Goal: Task Accomplishment & Management: Use online tool/utility

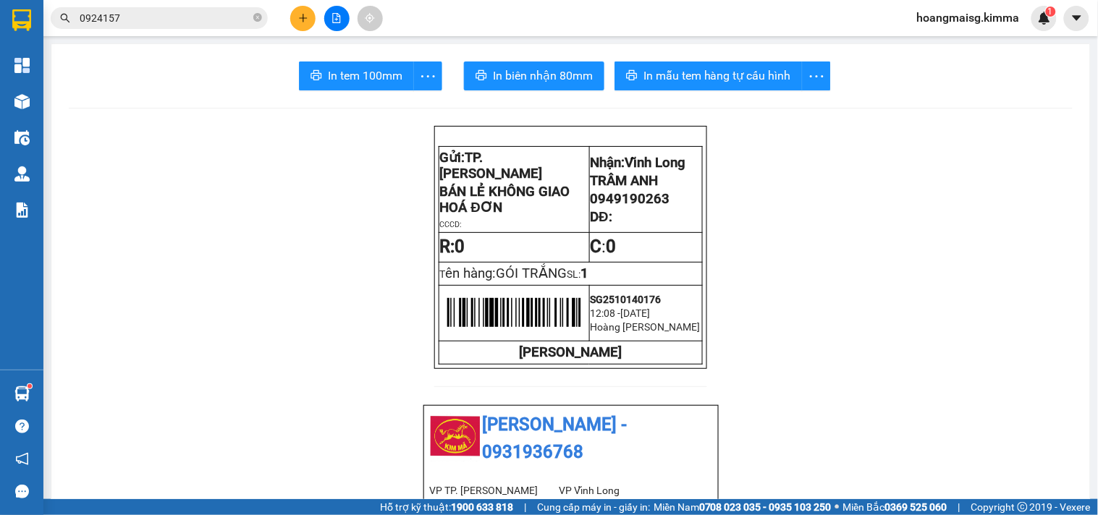
click at [302, 14] on icon "plus" at bounding box center [302, 18] width 1 height 8
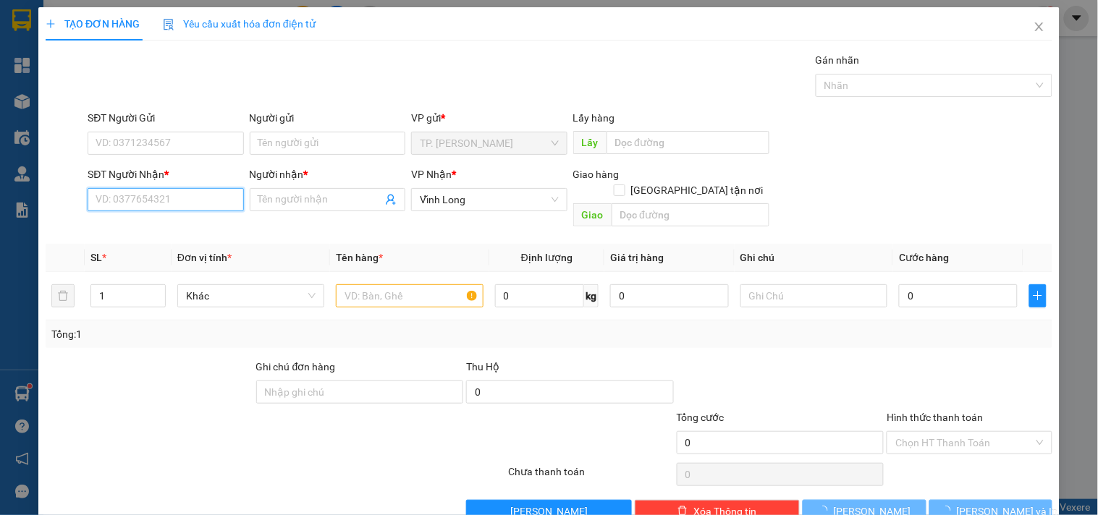
click at [186, 190] on input "SĐT Người Nhận *" at bounding box center [166, 199] width 156 height 23
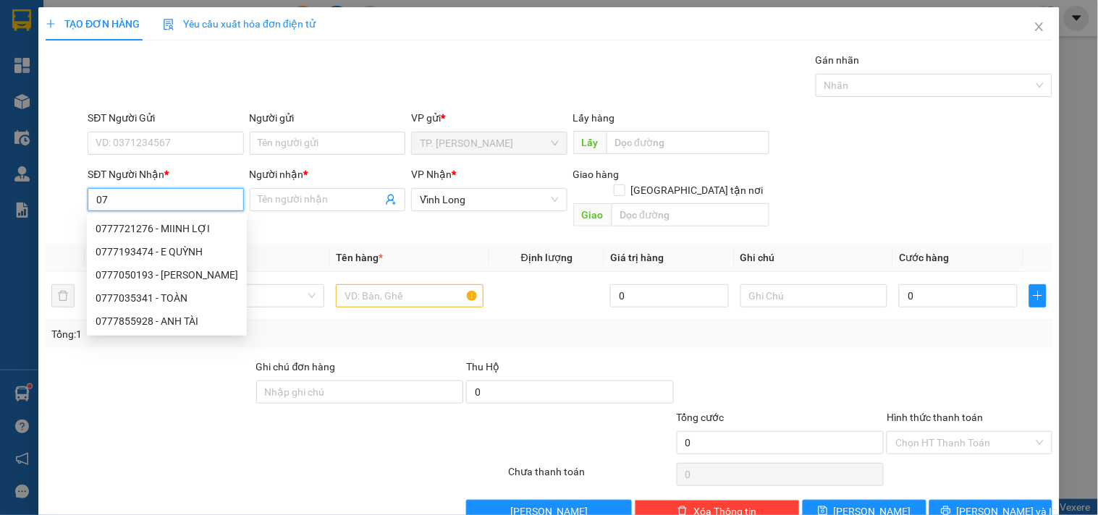
type input "0"
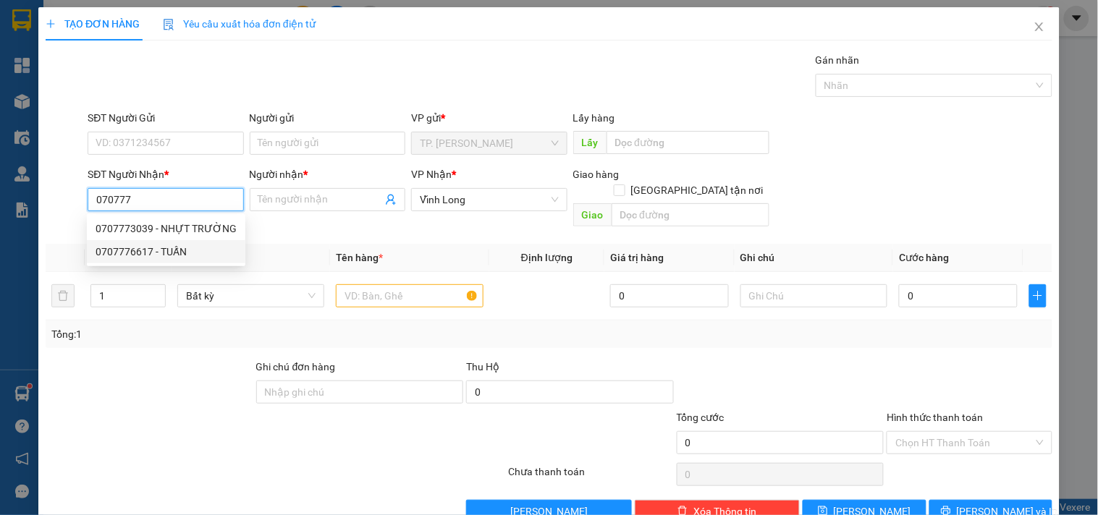
drag, startPoint x: 162, startPoint y: 246, endPoint x: 159, endPoint y: 254, distance: 8.5
click at [161, 246] on div "0707776617 - TUẤN" at bounding box center [166, 252] width 141 height 16
type input "0707776617"
type input "TUẤN"
type input "0707776617"
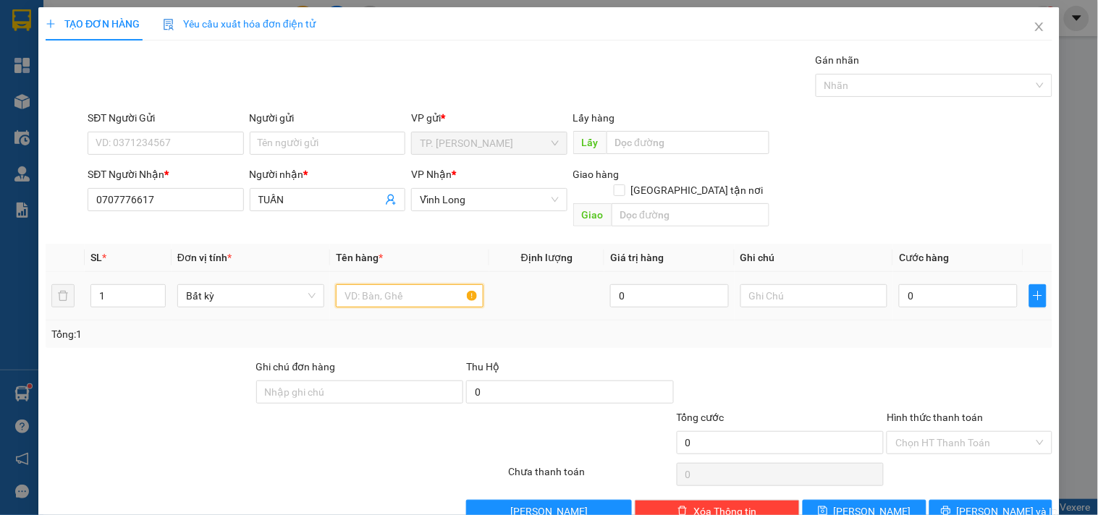
click at [432, 284] on input "text" at bounding box center [409, 295] width 147 height 23
click at [290, 203] on input "TUẤN" at bounding box center [320, 200] width 124 height 16
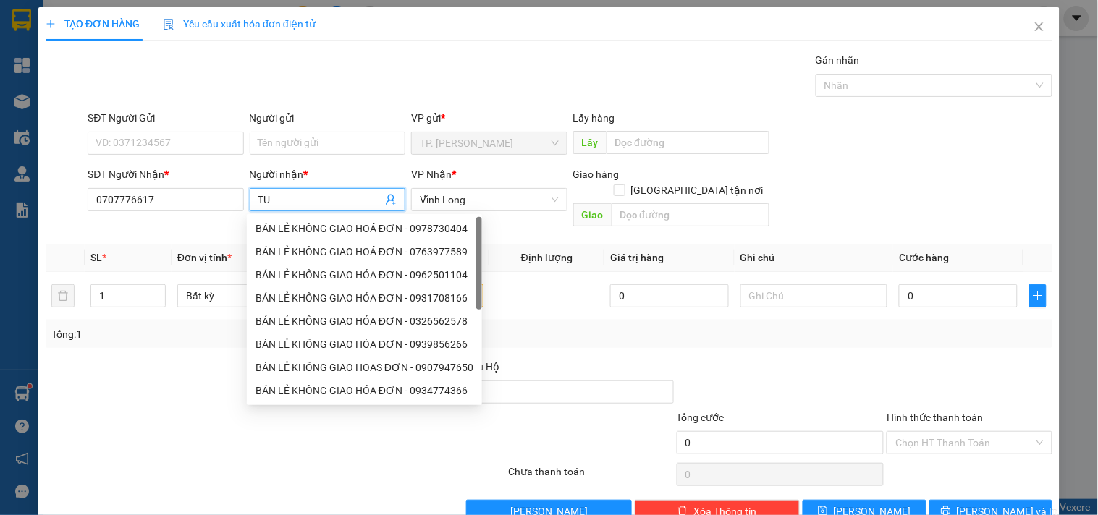
type input "T"
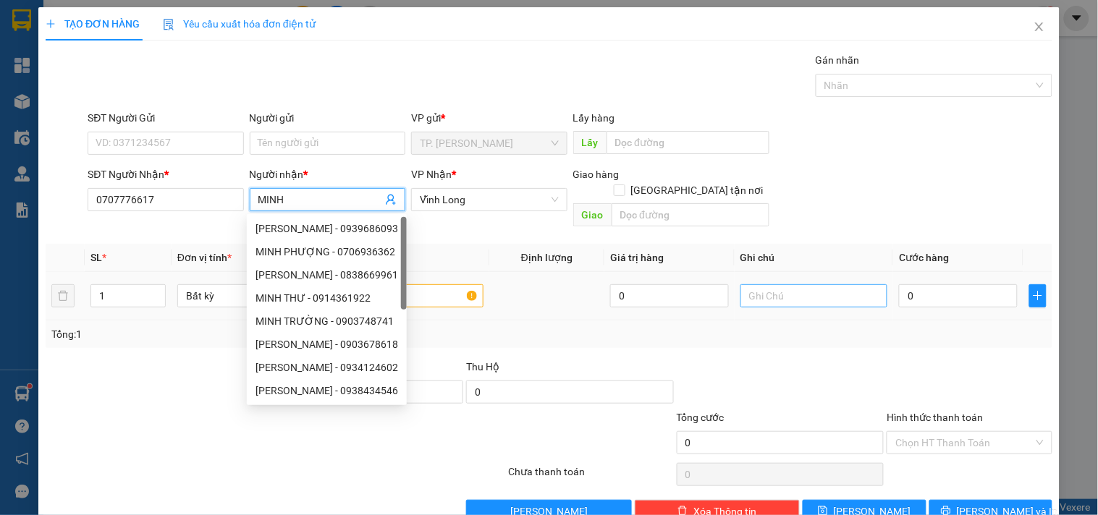
type input "MINH"
click at [856, 284] on input "text" at bounding box center [813, 295] width 147 height 23
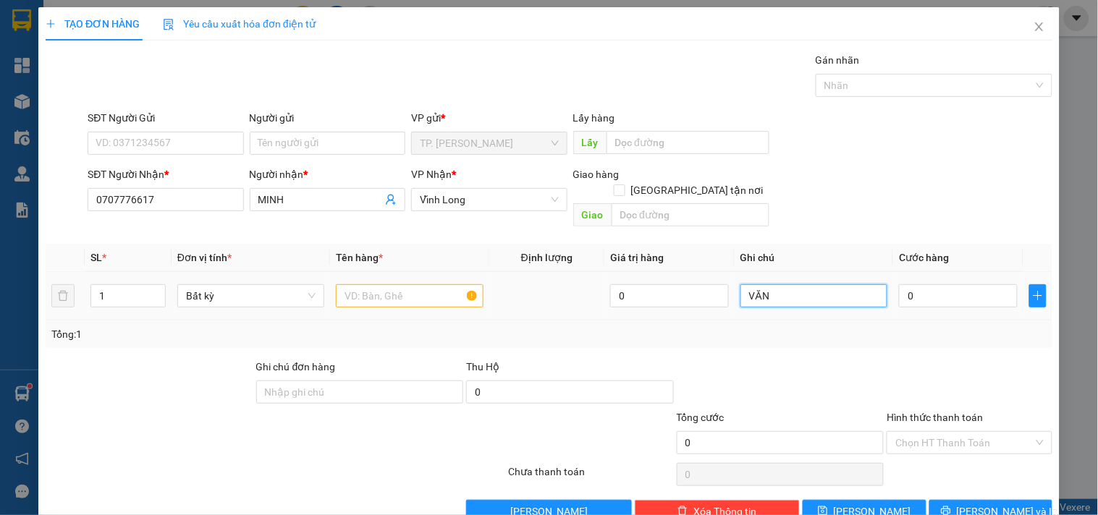
type input "VĂN"
click at [402, 284] on input "text" at bounding box center [409, 295] width 147 height 23
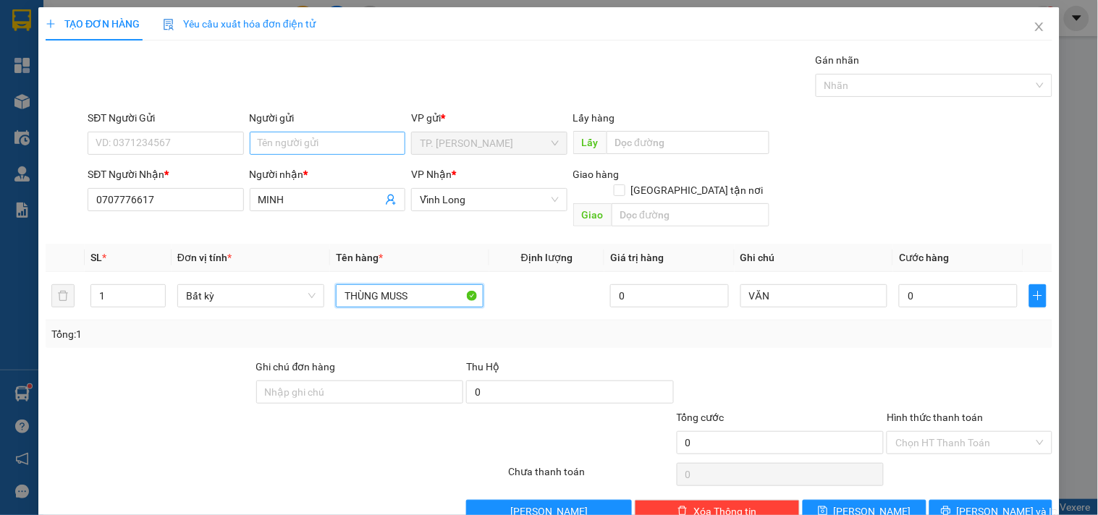
type input "THÙNG MUSS"
click at [347, 141] on input "Người gửi" at bounding box center [328, 143] width 156 height 23
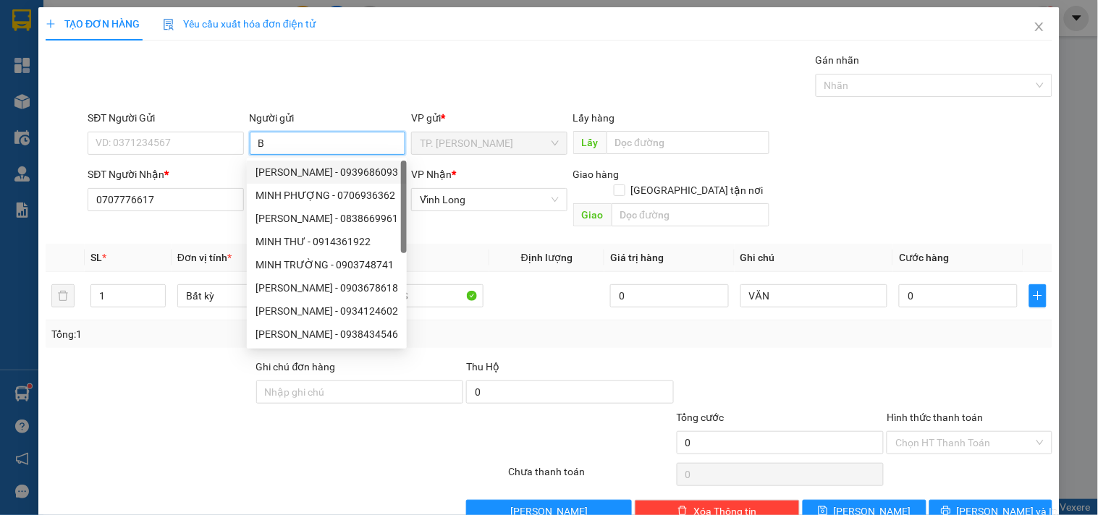
type input "BA"
drag, startPoint x: 317, startPoint y: 169, endPoint x: 314, endPoint y: 132, distance: 37.0
click at [314, 135] on body "Kết quả tìm kiếm ( 1 ) Bộ lọc Ngày tạo đơn gần nhất Mã ĐH Trạng thái Món hàng T…" at bounding box center [549, 257] width 1098 height 515
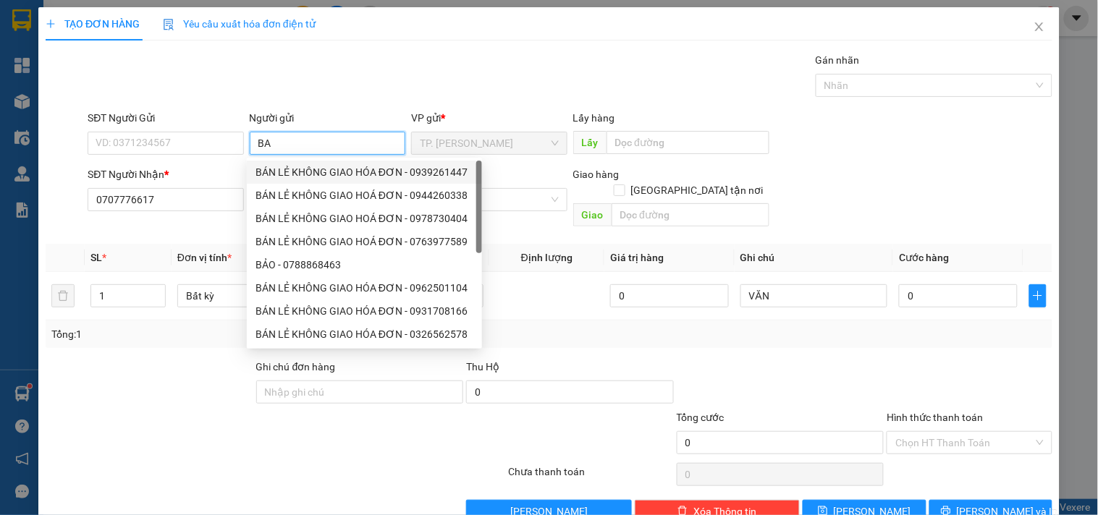
drag, startPoint x: 307, startPoint y: 168, endPoint x: 241, endPoint y: 153, distance: 67.4
click at [305, 164] on div "BÁN LẺ KHÔNG GIAO HÓA ĐƠN - 0939261447" at bounding box center [364, 172] width 218 height 16
type input "0939261447"
type input "BÁN LẺ KHÔNG GIAO HÓA ĐƠN"
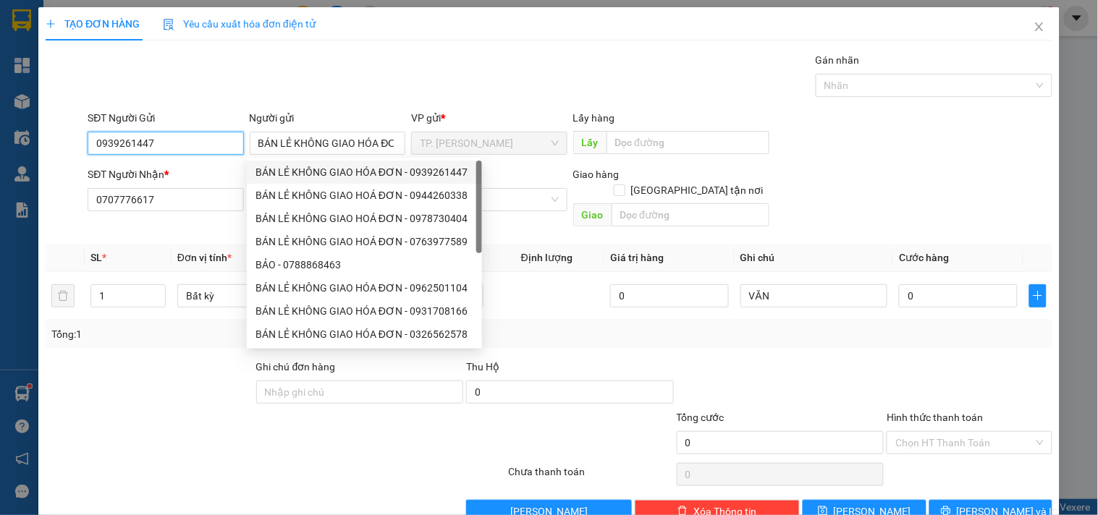
click at [205, 148] on input "0939261447" at bounding box center [166, 143] width 156 height 23
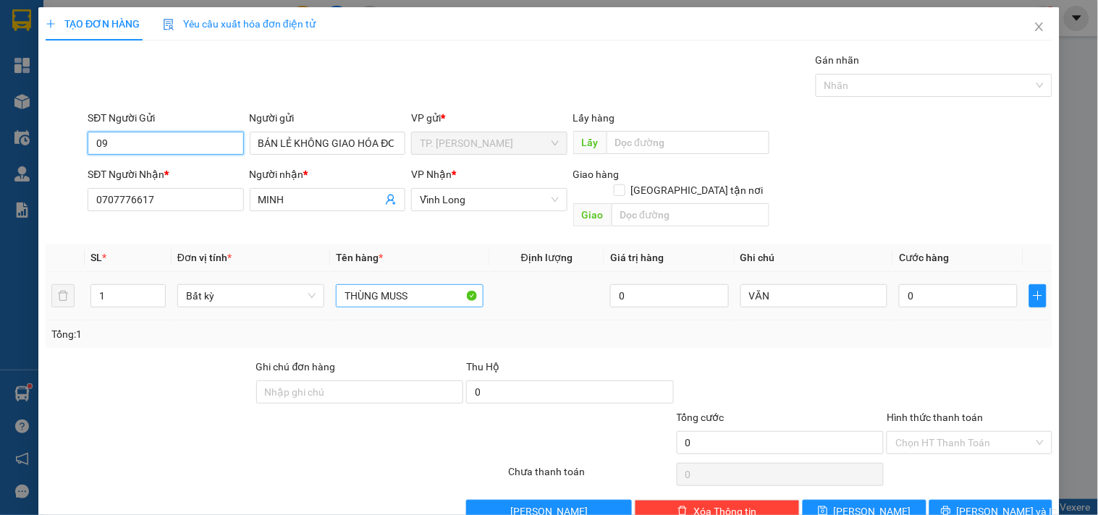
type input "0"
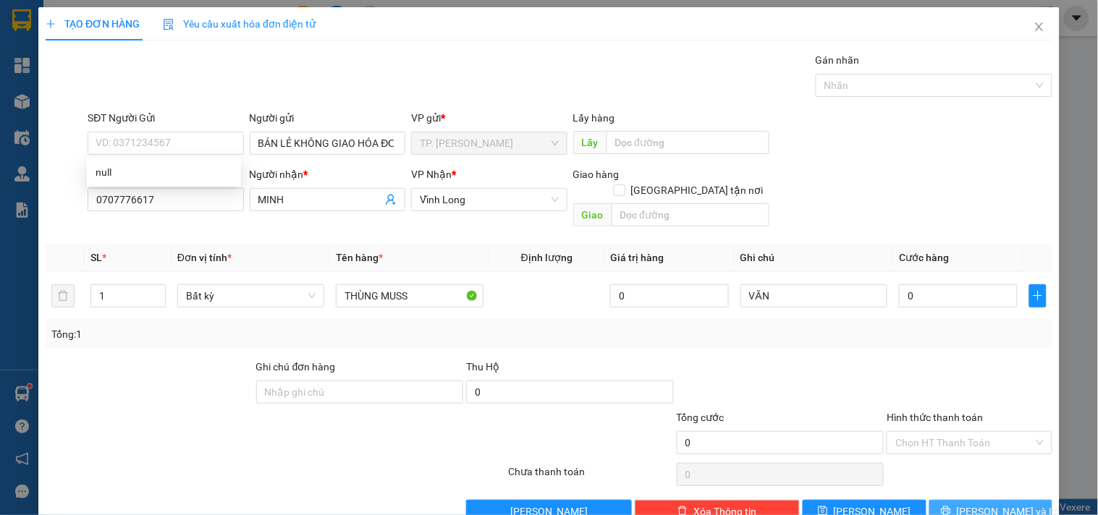
click at [993, 504] on span "[PERSON_NAME] và In" at bounding box center [1006, 512] width 101 height 16
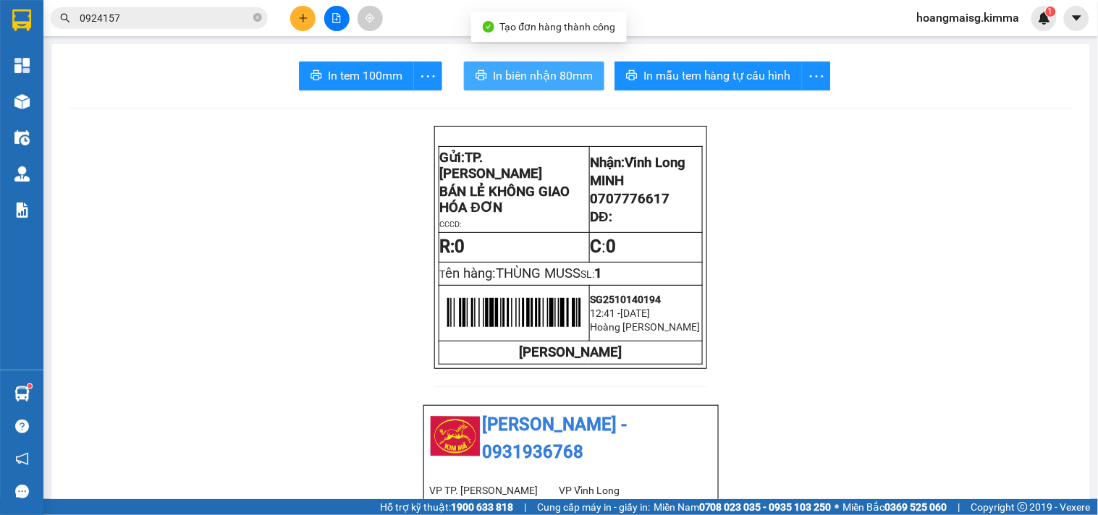
click at [526, 80] on span "In biên nhận 80mm" at bounding box center [543, 76] width 100 height 18
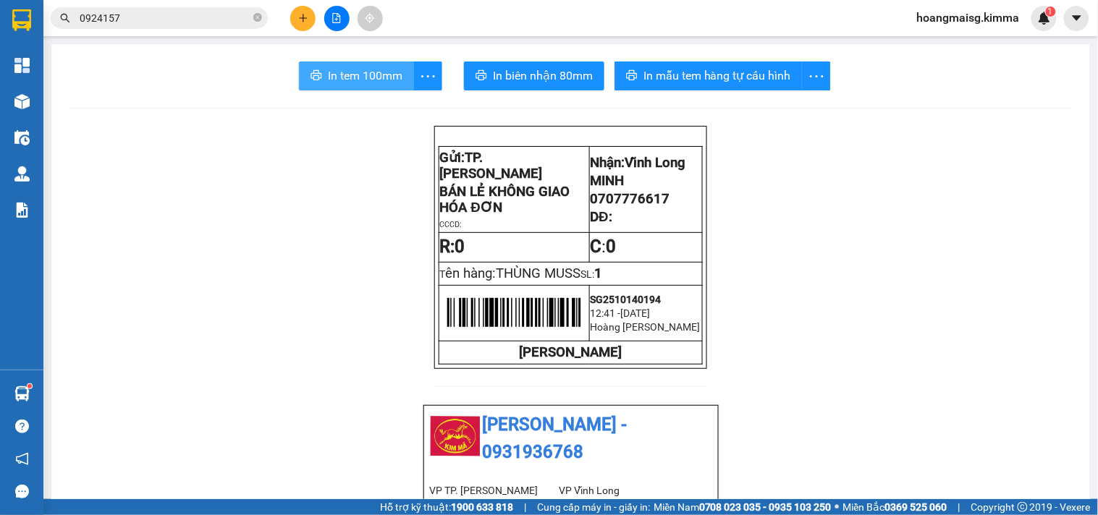
click at [368, 85] on button "In tem 100mm" at bounding box center [356, 75] width 115 height 29
click at [358, 78] on span "In tem 100mm" at bounding box center [365, 76] width 75 height 18
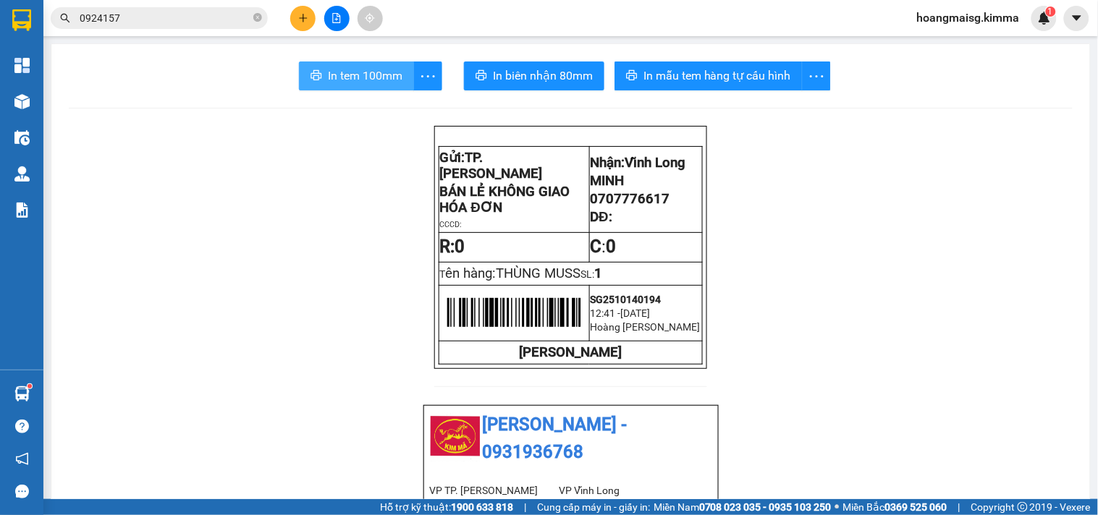
click at [372, 73] on span "In tem 100mm" at bounding box center [365, 76] width 75 height 18
